Goal: Find specific page/section: Find specific page/section

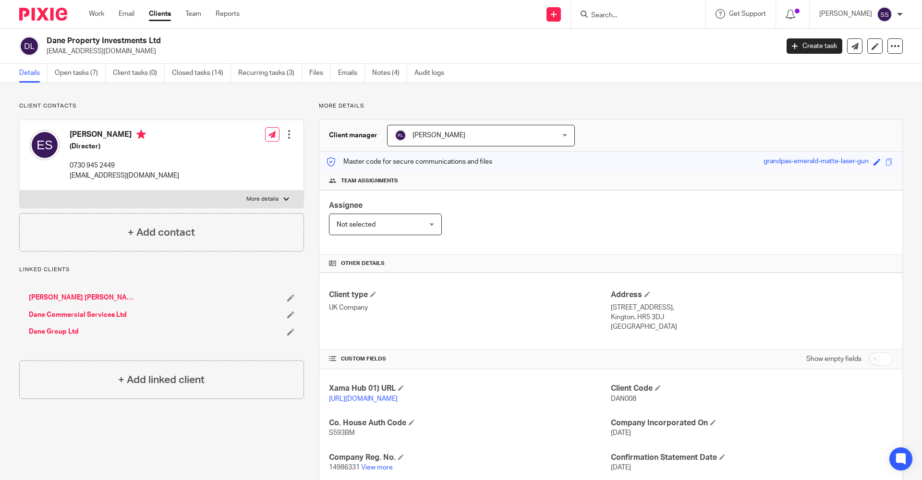
scroll to position [140, 0]
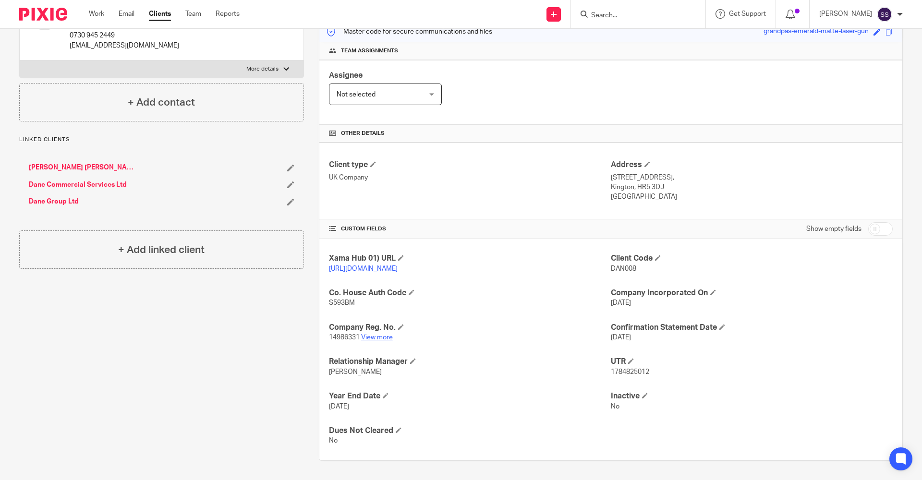
click at [375, 337] on link "View more" at bounding box center [377, 337] width 32 height 7
click at [614, 16] on input "Search" at bounding box center [633, 16] width 86 height 9
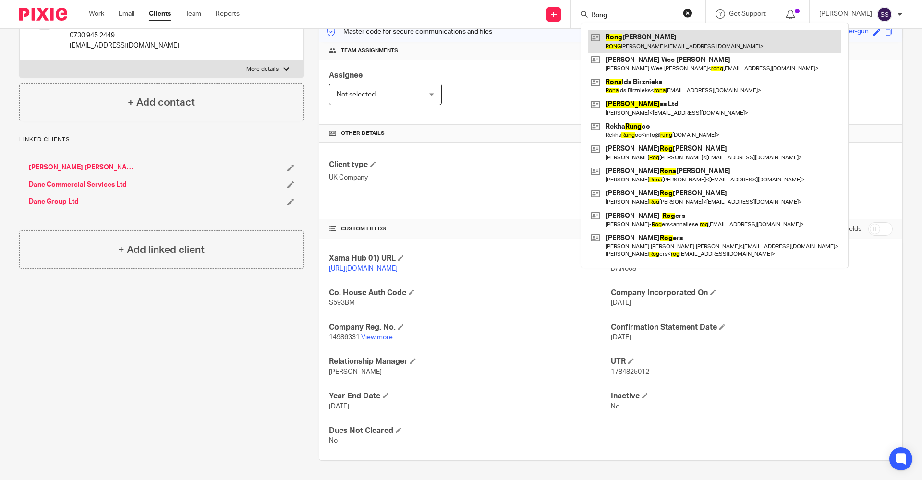
type input "Rong"
click at [626, 42] on link at bounding box center [714, 41] width 253 height 22
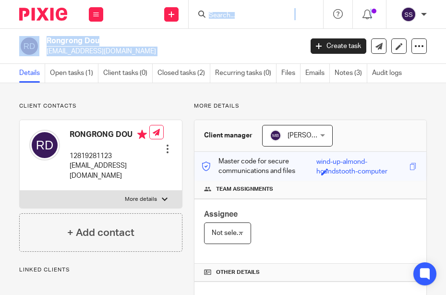
drag, startPoint x: 276, startPoint y: 0, endPoint x: 621, endPoint y: -13, distance: 345.6
click at [446, 0] on html "Work Email Clients Team Reports Work Email Clients Team Reports Settings Send n…" at bounding box center [223, 147] width 446 height 295
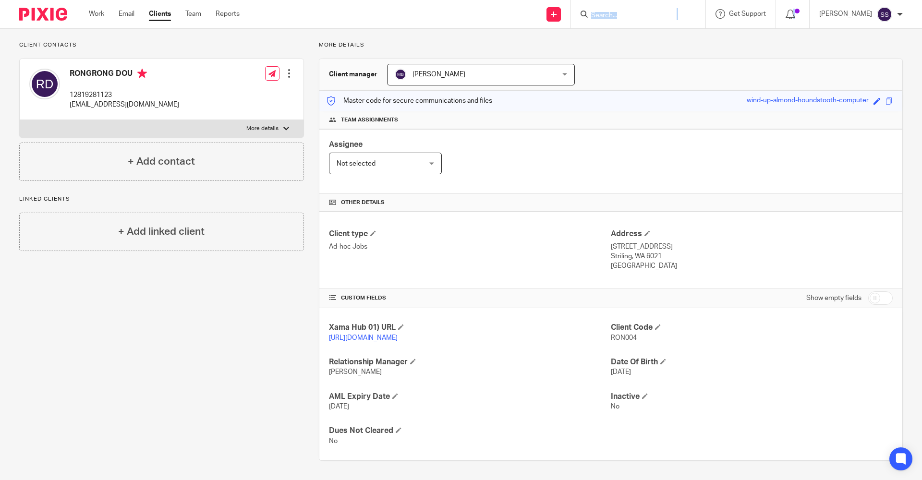
scroll to position [71, 0]
